Goal: Task Accomplishment & Management: Use online tool/utility

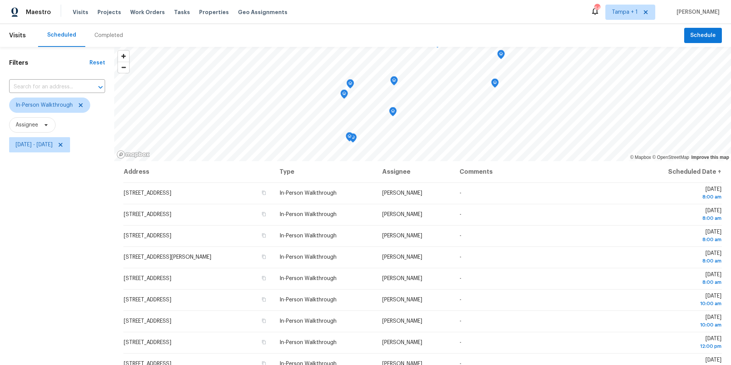
scroll to position [43, 0]
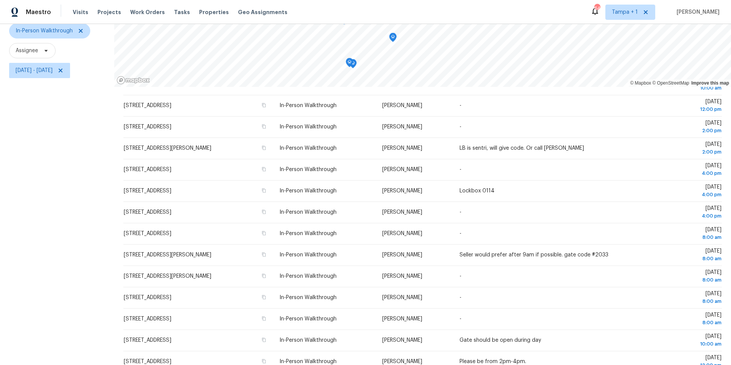
scroll to position [88, 0]
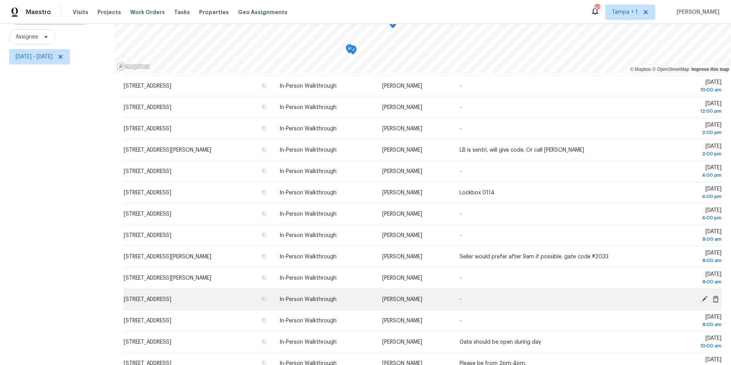
scroll to position [162, 0]
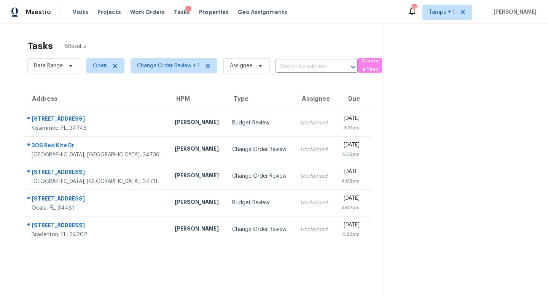
scroll to position [24, 0]
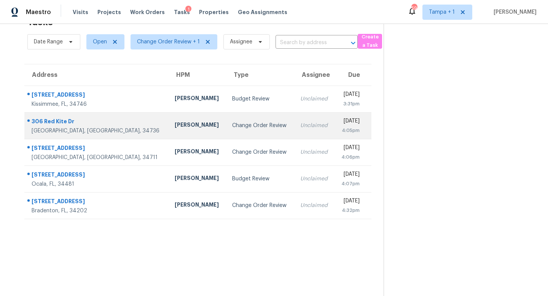
click at [232, 128] on div "Change Order Review" at bounding box center [260, 126] width 56 height 8
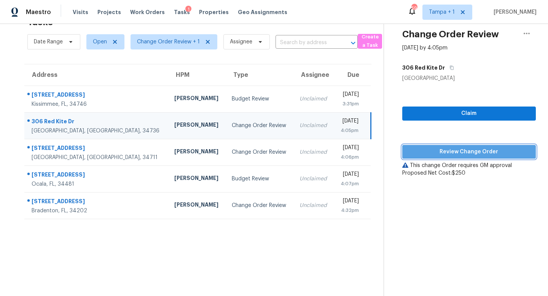
click at [462, 148] on span "Review Change Order" at bounding box center [468, 152] width 121 height 10
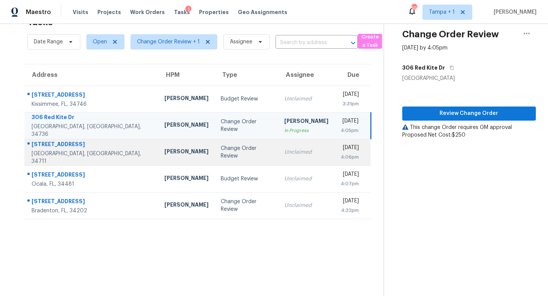
click at [215, 156] on td "Change Order Review" at bounding box center [246, 152] width 63 height 27
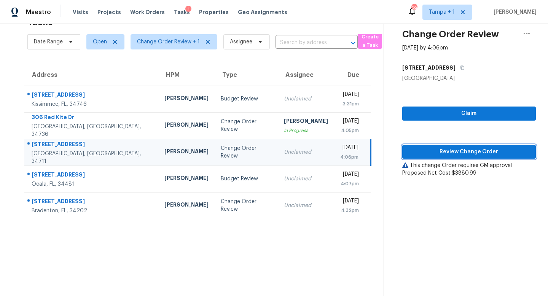
click at [467, 148] on span "Review Change Order" at bounding box center [468, 152] width 121 height 10
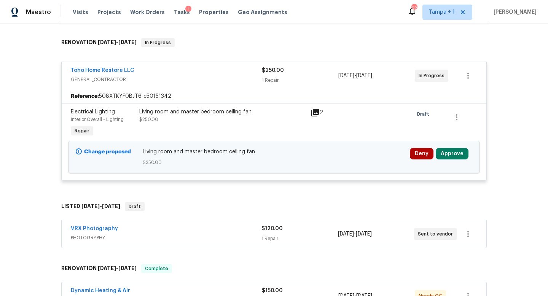
scroll to position [115, 0]
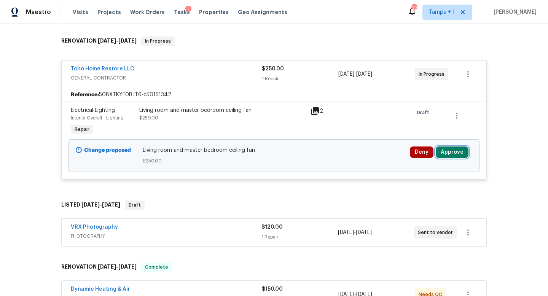
click at [449, 154] on button "Approve" at bounding box center [452, 151] width 33 height 11
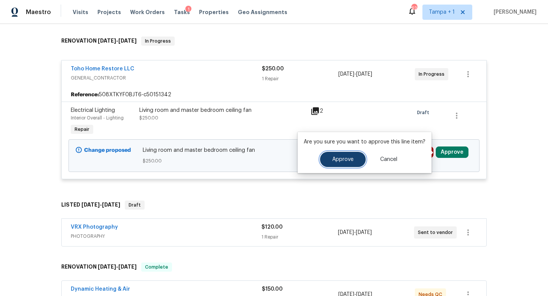
click at [354, 160] on button "Approve" at bounding box center [343, 159] width 46 height 15
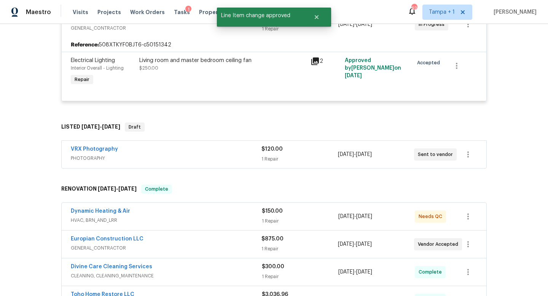
scroll to position [0, 0]
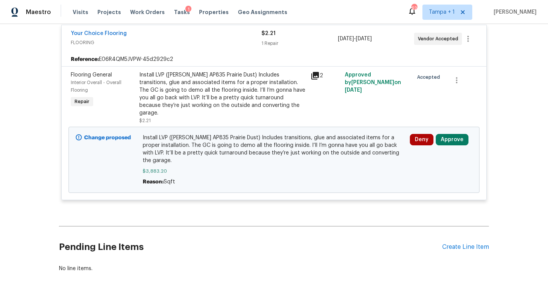
scroll to position [213, 0]
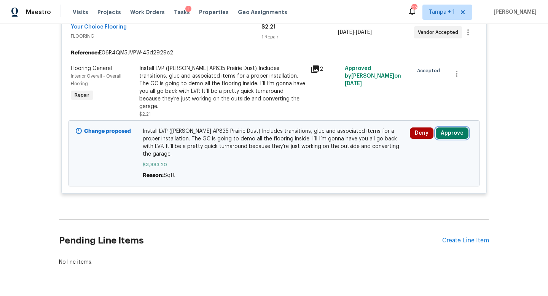
click at [450, 127] on button "Approve" at bounding box center [452, 132] width 33 height 11
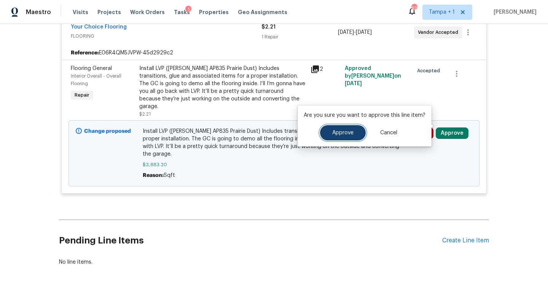
click at [351, 131] on span "Approve" at bounding box center [342, 133] width 21 height 6
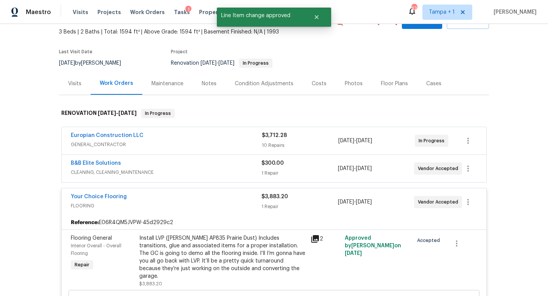
scroll to position [0, 0]
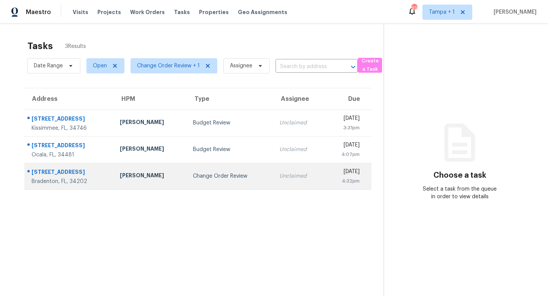
click at [217, 176] on div "Change Order Review" at bounding box center [230, 176] width 74 height 8
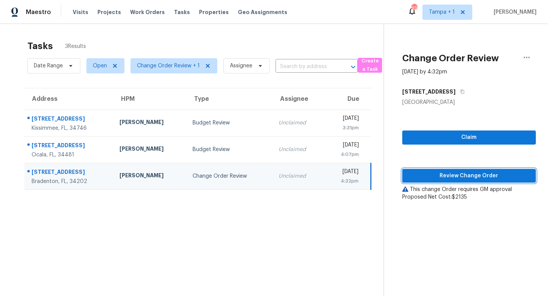
click at [469, 177] on span "Review Change Order" at bounding box center [468, 176] width 121 height 10
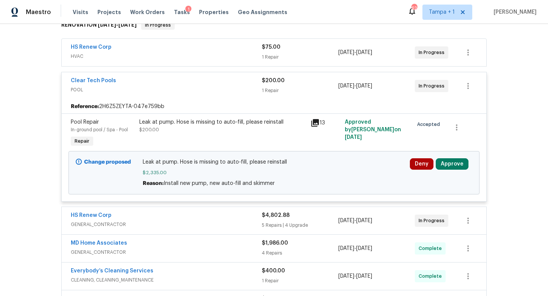
scroll to position [138, 0]
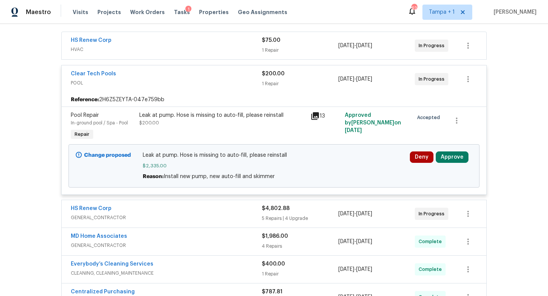
click at [318, 116] on icon at bounding box center [315, 116] width 8 height 8
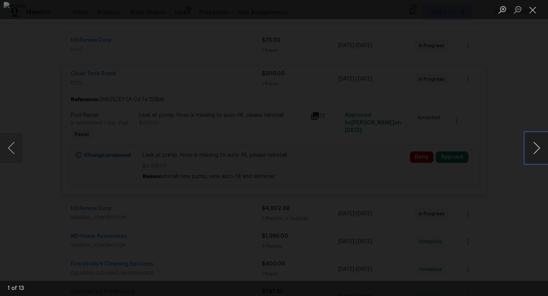
click at [537, 149] on button "Next image" at bounding box center [536, 148] width 23 height 30
click at [537, 145] on button "Next image" at bounding box center [536, 148] width 23 height 30
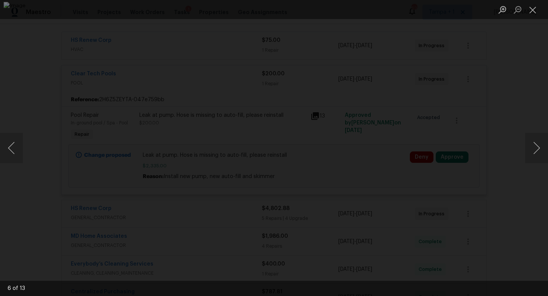
click at [527, 107] on div "Lightbox" at bounding box center [274, 148] width 548 height 296
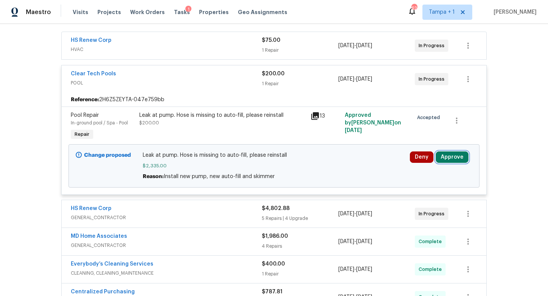
click at [454, 158] on button "Approve" at bounding box center [452, 156] width 33 height 11
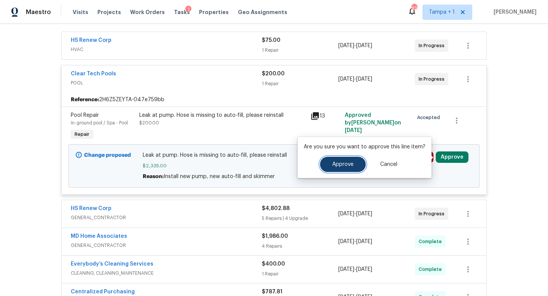
click at [348, 165] on span "Approve" at bounding box center [342, 165] width 21 height 6
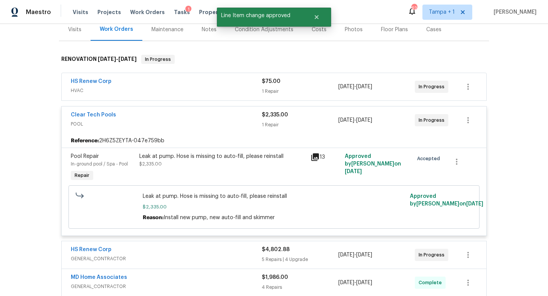
scroll to position [94, 0]
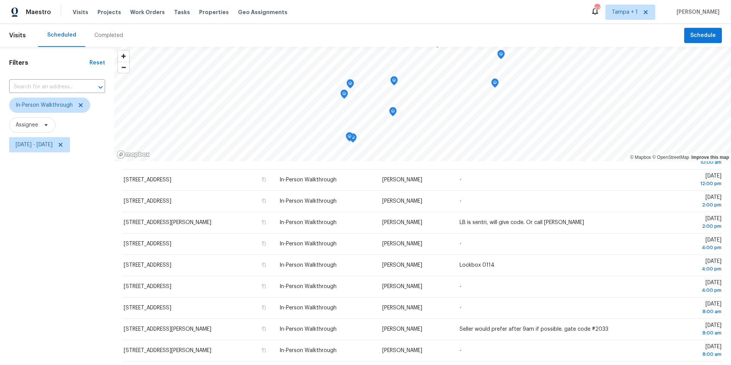
scroll to position [88, 0]
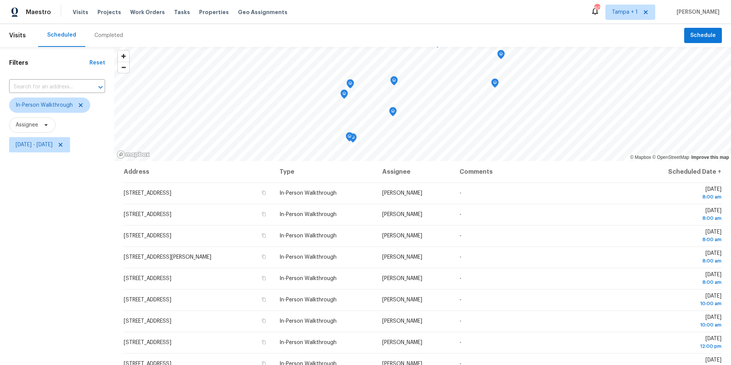
scroll to position [88, 0]
